Goal: Transaction & Acquisition: Book appointment/travel/reservation

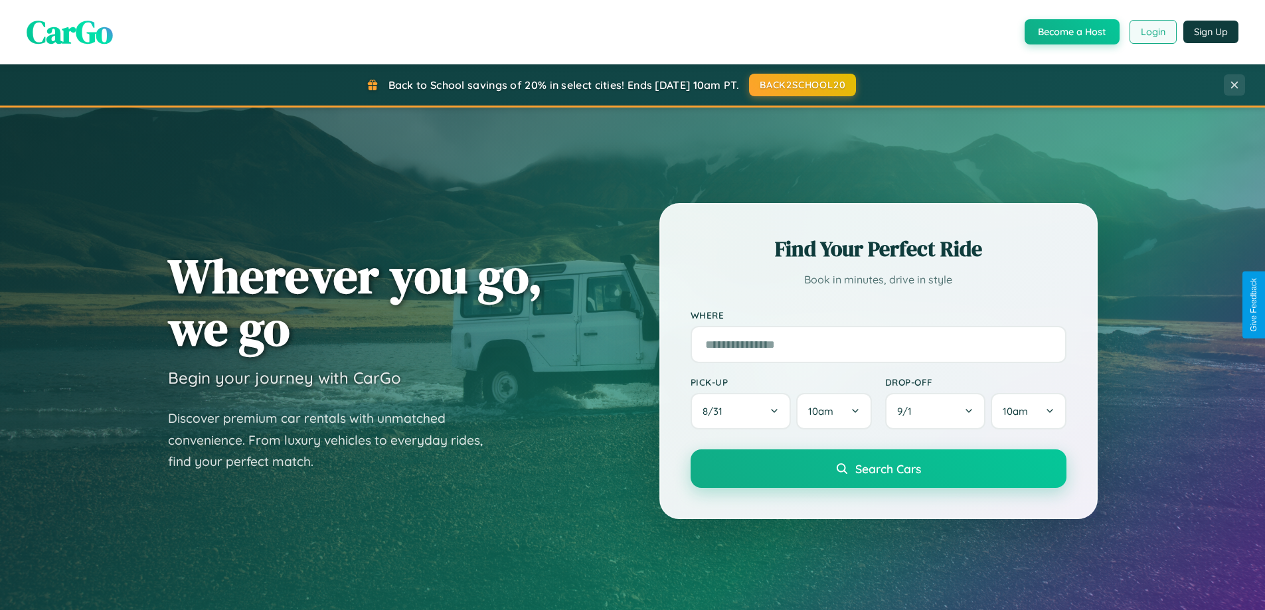
click at [1152, 32] on button "Login" at bounding box center [1153, 32] width 47 height 24
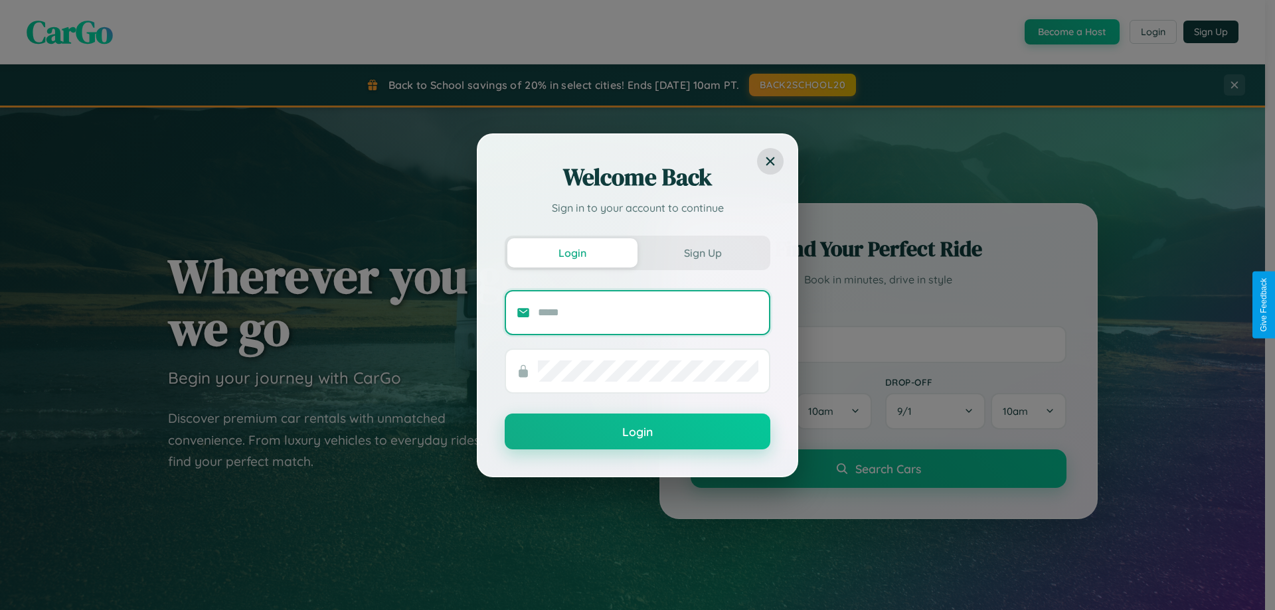
click at [648, 312] on input "text" at bounding box center [648, 312] width 221 height 21
type input "**********"
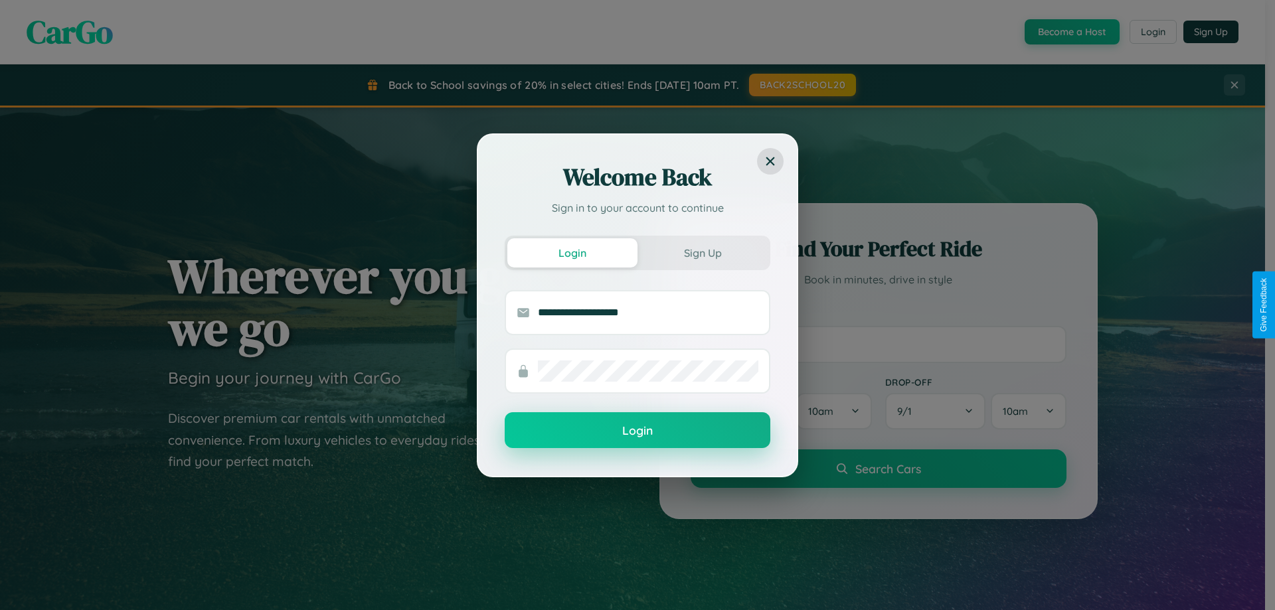
click at [638, 431] on button "Login" at bounding box center [638, 430] width 266 height 36
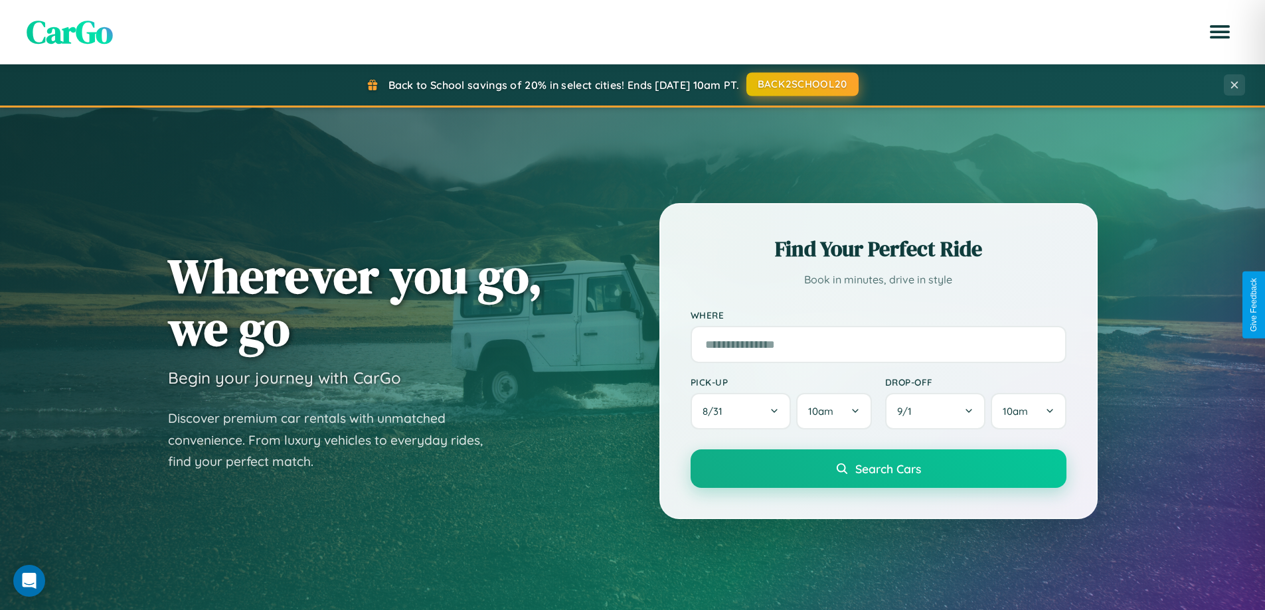
click at [802, 85] on button "BACK2SCHOOL20" at bounding box center [803, 84] width 112 height 24
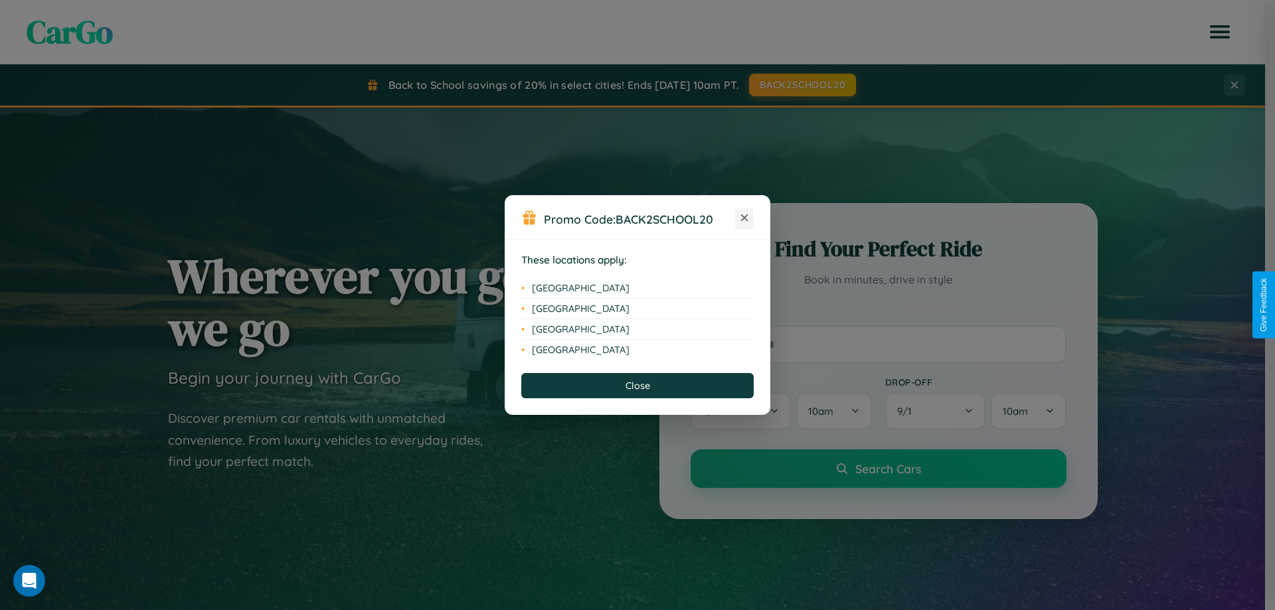
click at [745, 219] on icon at bounding box center [744, 218] width 7 height 7
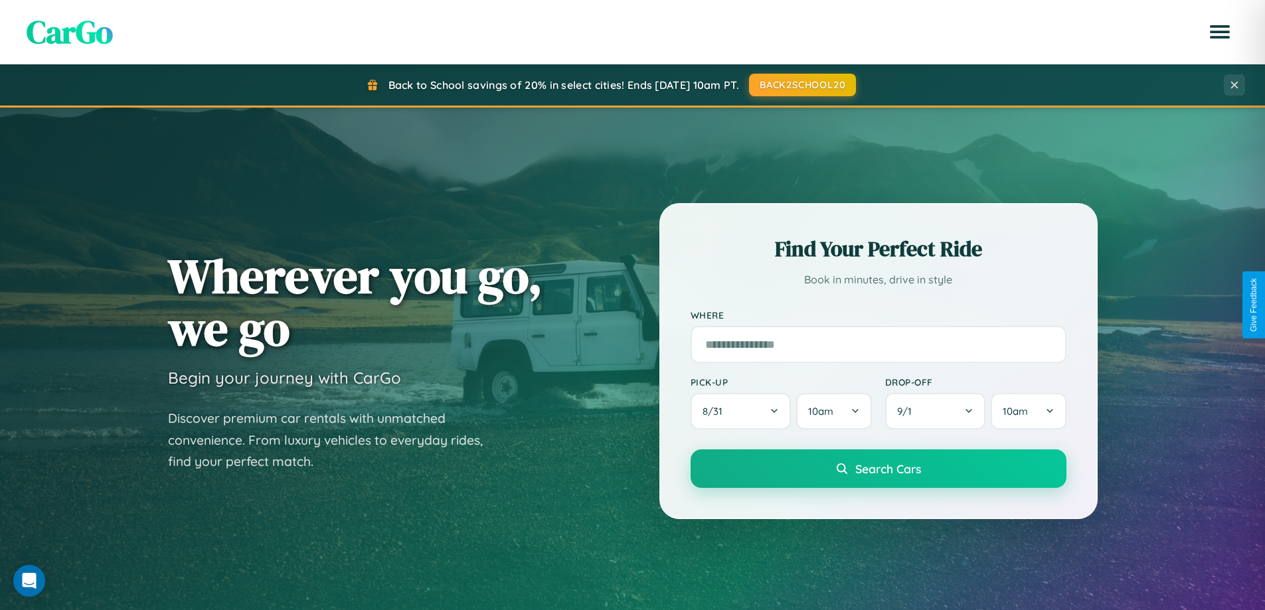
scroll to position [2134, 0]
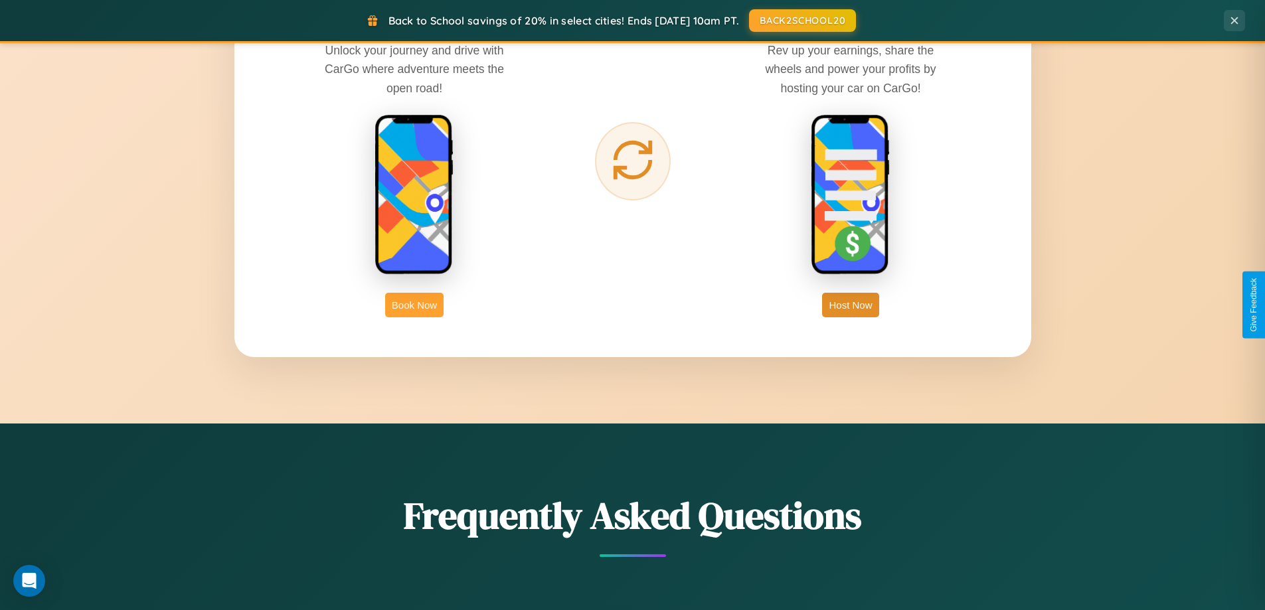
click at [414, 305] on button "Book Now" at bounding box center [414, 305] width 58 height 25
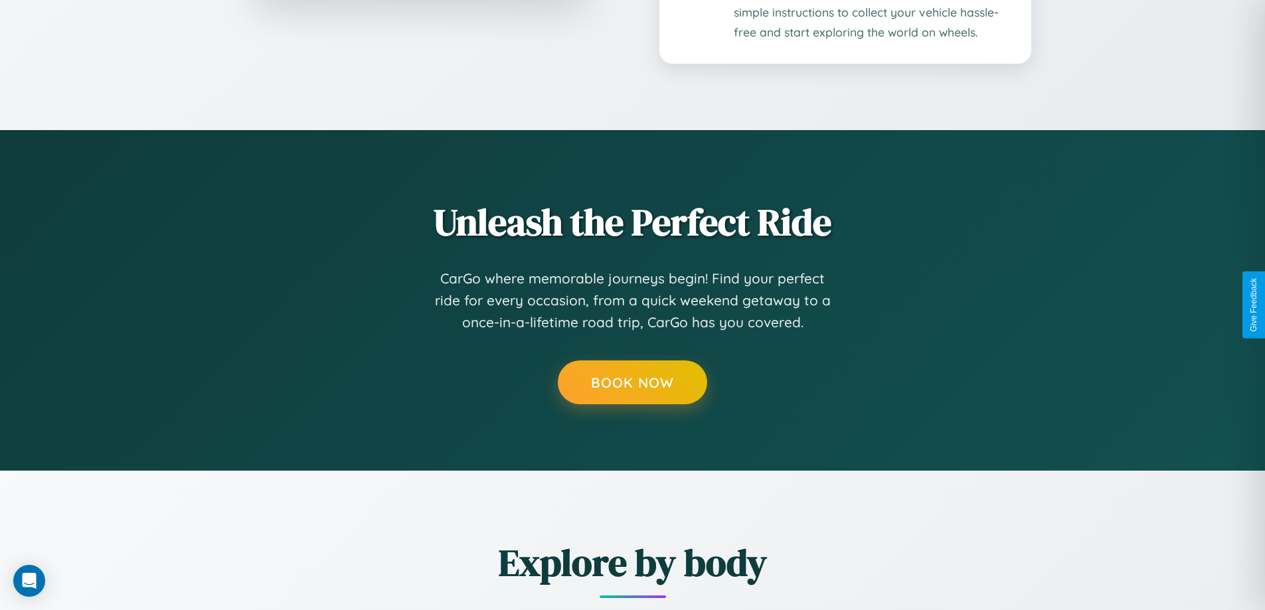
scroll to position [333, 0]
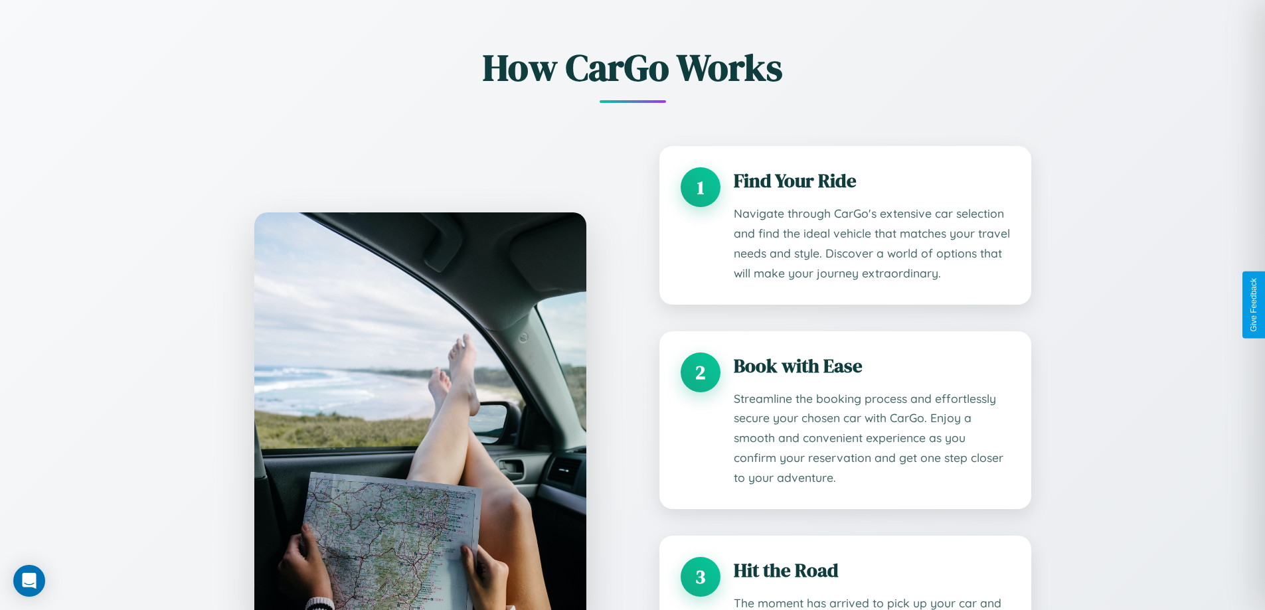
type input "*********"
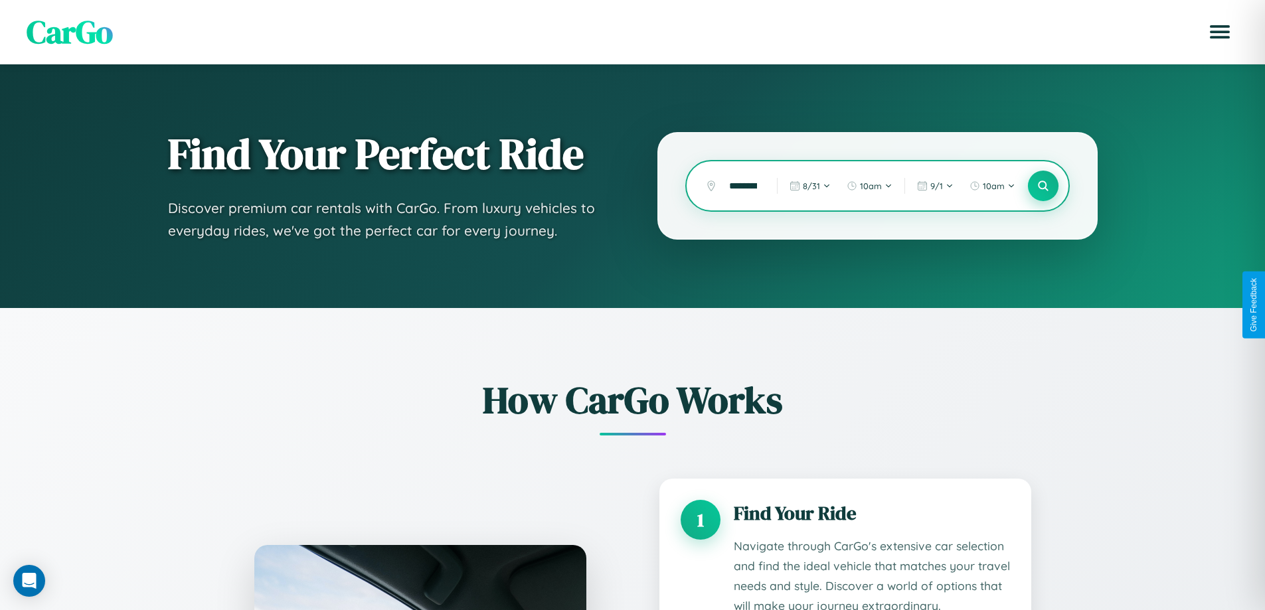
click at [1043, 186] on icon at bounding box center [1043, 186] width 13 height 13
